Goal: Transaction & Acquisition: Purchase product/service

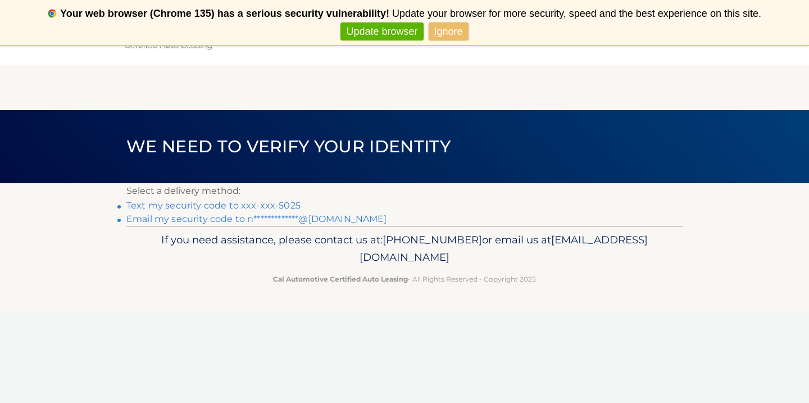
click at [434, 28] on link "Ignore" at bounding box center [449, 31] width 40 height 19
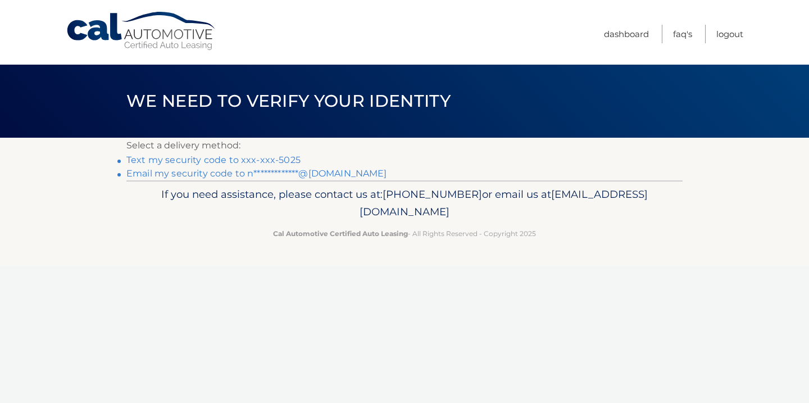
click at [260, 160] on link "Text my security code to xxx-xxx-5025" at bounding box center [213, 159] width 174 height 11
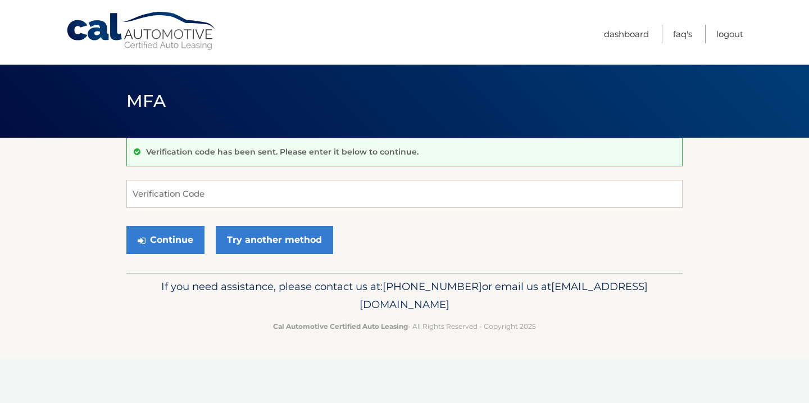
click at [249, 195] on input "Verification Code" at bounding box center [404, 194] width 556 height 28
type input "819482"
click at [183, 242] on button "Continue" at bounding box center [165, 240] width 78 height 28
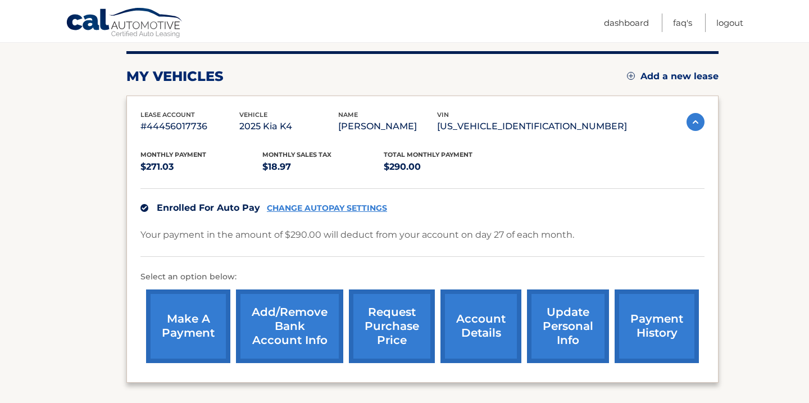
scroll to position [138, 0]
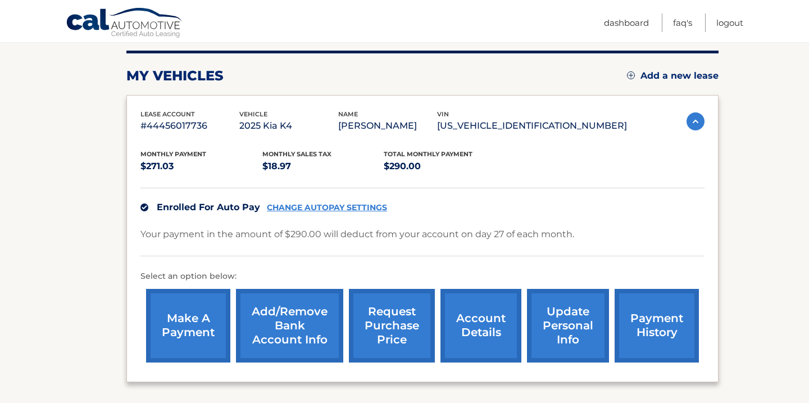
click at [203, 322] on link "make a payment" at bounding box center [188, 326] width 84 height 74
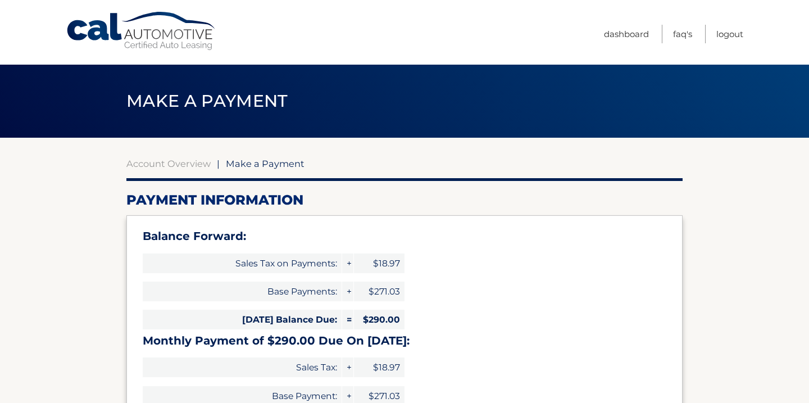
select select "YmZjMTViY2YtNWJiOC00M2UyLThmMjItNWUzMjNlZjdhMWMw"
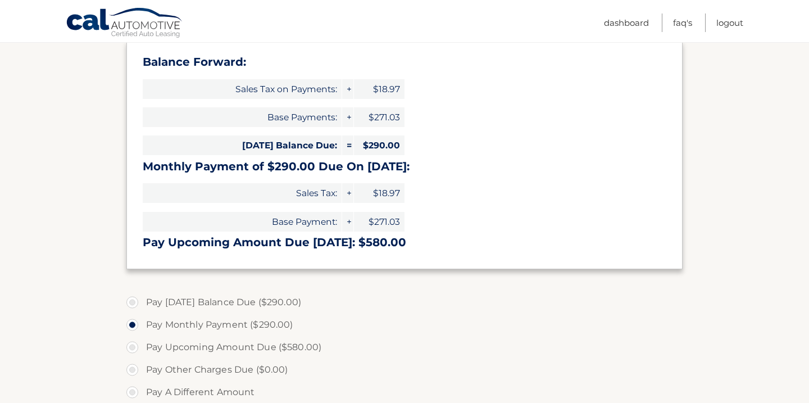
scroll to position [193, 0]
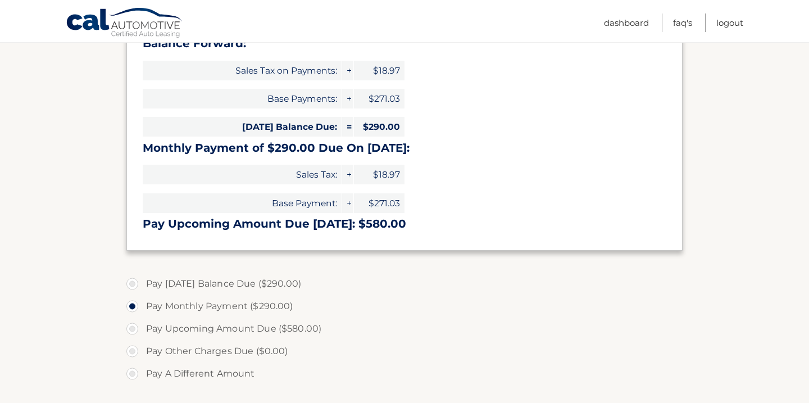
click at [131, 280] on label "Pay [DATE] Balance Due ($290.00)" at bounding box center [404, 283] width 556 height 22
click at [131, 280] on input "Pay [DATE] Balance Due ($290.00)" at bounding box center [136, 281] width 11 height 18
radio input "true"
click at [95, 287] on section "Account Overview | Make a Payment Payment Information Balance Forward: Sales Ta…" at bounding box center [404, 272] width 809 height 655
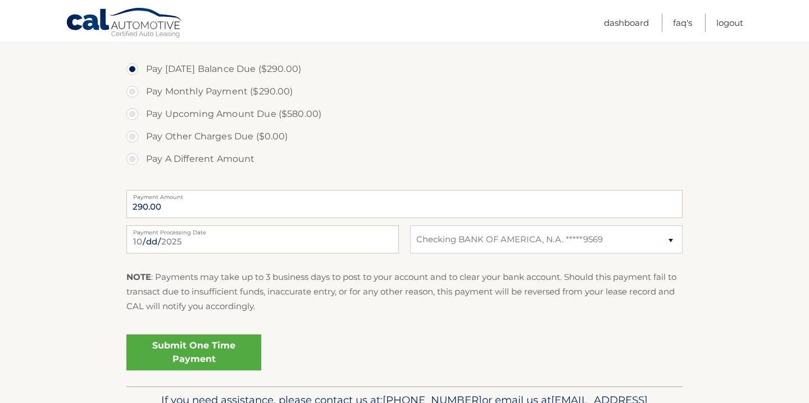
scroll to position [415, 0]
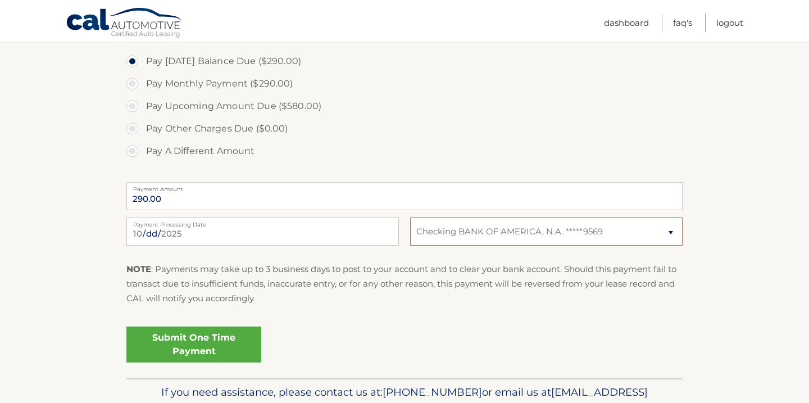
click at [487, 236] on select "Select Bank Account Checking BANK OF AMERICA, N.A. *****9569" at bounding box center [546, 231] width 272 height 28
click at [470, 248] on div "2025-10-08 Payment Processing Date This payment is scheduled after your grace p…" at bounding box center [404, 237] width 556 height 40
click at [218, 342] on link "Submit One Time Payment" at bounding box center [193, 344] width 135 height 36
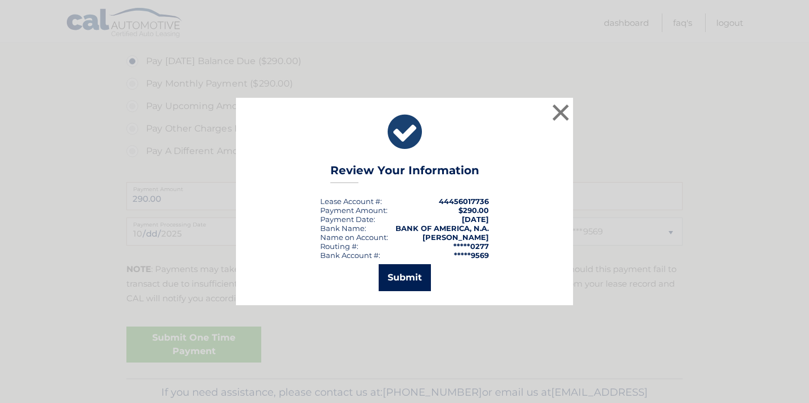
click at [401, 276] on button "Submit" at bounding box center [405, 277] width 52 height 27
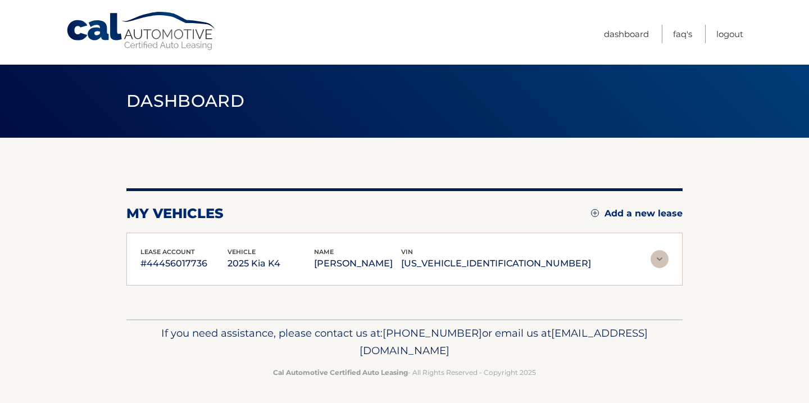
scroll to position [1, 0]
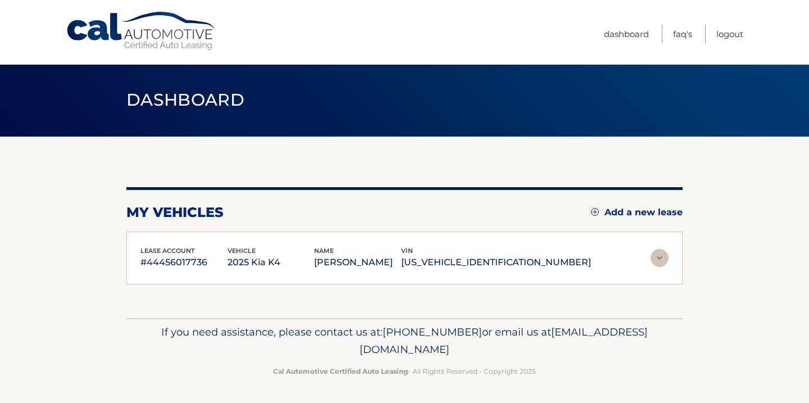
click at [227, 254] on p "#44456017736" at bounding box center [183, 262] width 87 height 16
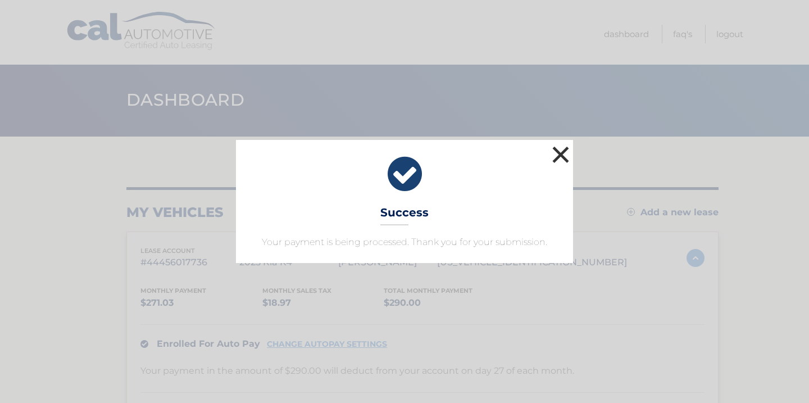
click at [562, 154] on button "×" at bounding box center [560, 154] width 22 height 22
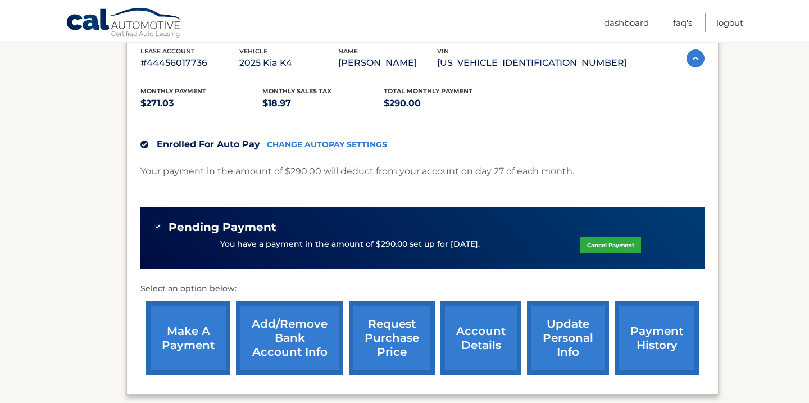
scroll to position [201, 0]
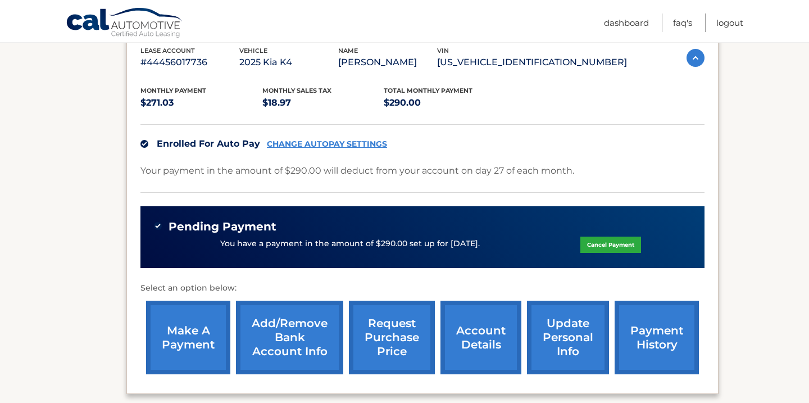
click at [157, 324] on link "make a payment" at bounding box center [188, 337] width 84 height 74
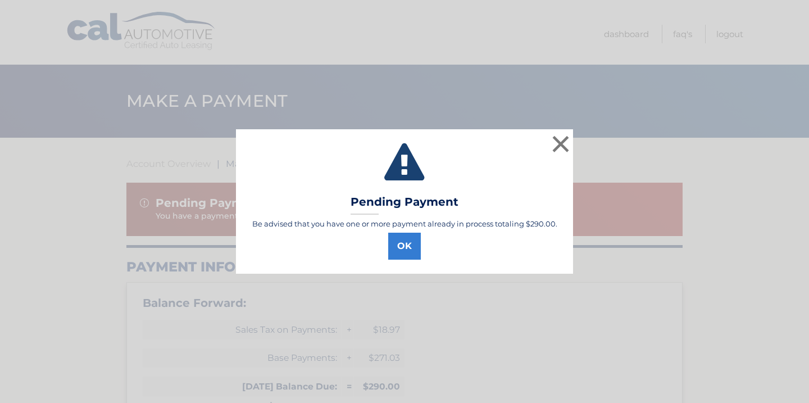
select select "YmZjMTViY2YtNWJiOC00M2UyLThmMjItNWUzMjNlZjdhMWMw"
click at [399, 252] on button "OK" at bounding box center [404, 246] width 33 height 27
